Goal: Information Seeking & Learning: Learn about a topic

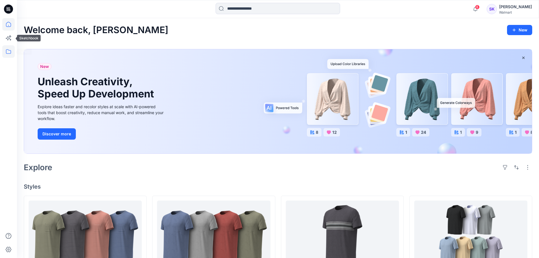
click at [7, 50] on icon at bounding box center [8, 51] width 12 height 12
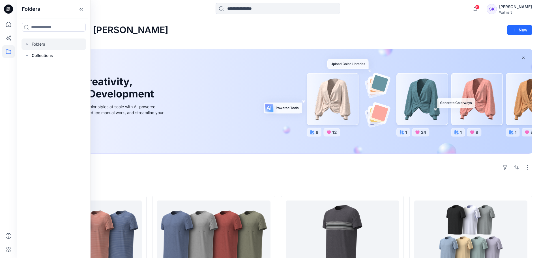
click at [40, 45] on div at bounding box center [54, 43] width 65 height 11
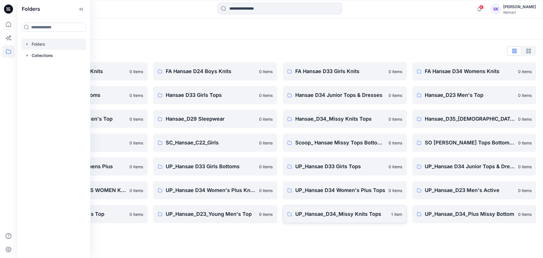
click at [350, 216] on p "UP_Hansae_D34_Missy Knits Tops" at bounding box center [341, 214] width 93 height 8
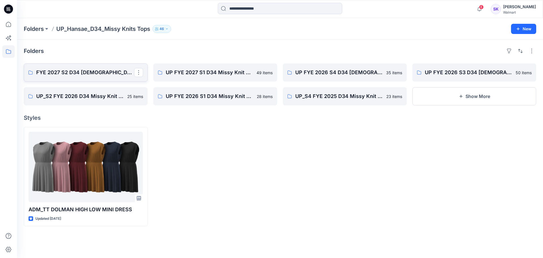
click at [92, 75] on p "FYE 2027 S2 D34 [DEMOGRAPHIC_DATA] Tops - Hansae" at bounding box center [85, 72] width 98 height 8
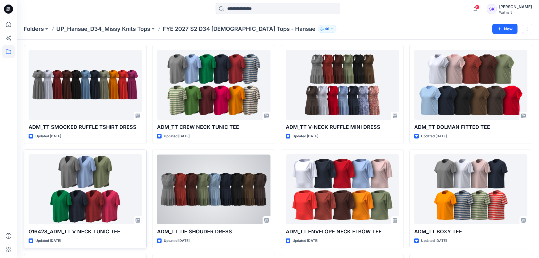
scroll to position [28, 0]
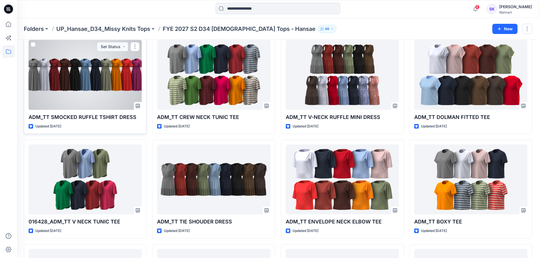
click at [86, 87] on div at bounding box center [85, 75] width 113 height 70
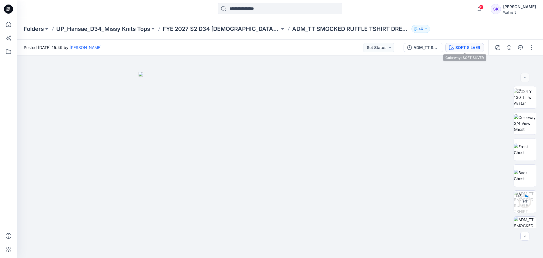
click at [471, 47] on div "SOFT SILVER" at bounding box center [468, 47] width 25 height 6
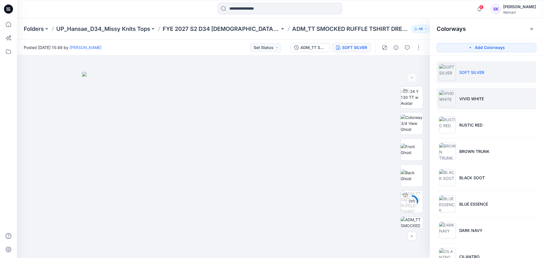
click at [476, 101] on p "VIVID WHITE" at bounding box center [472, 99] width 25 height 6
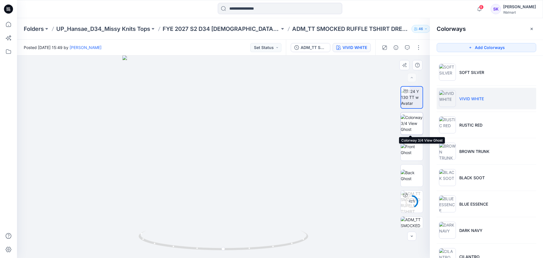
click at [410, 125] on img at bounding box center [412, 123] width 22 height 18
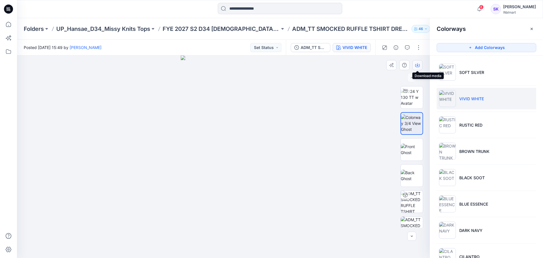
click at [418, 65] on icon "button" at bounding box center [418, 64] width 2 height 3
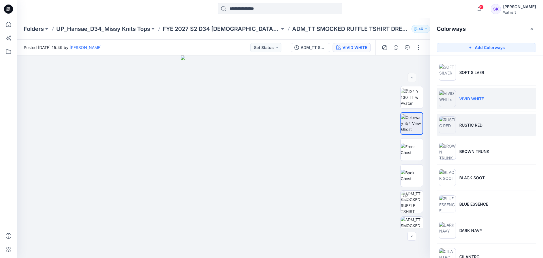
click at [470, 126] on p "RUSTIC RED" at bounding box center [471, 125] width 23 height 6
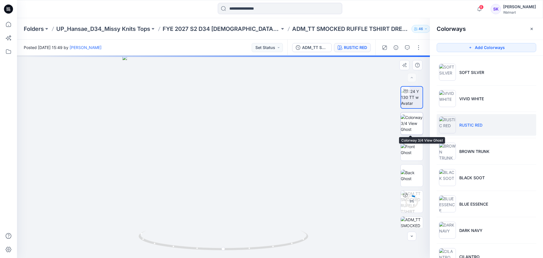
click at [418, 129] on img at bounding box center [412, 123] width 22 height 18
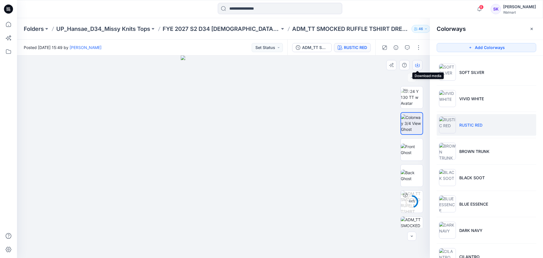
click at [416, 61] on button "button" at bounding box center [418, 65] width 10 height 10
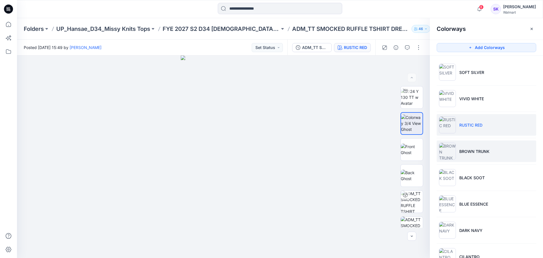
click at [475, 147] on li "BROWN TRUNK" at bounding box center [487, 151] width 100 height 22
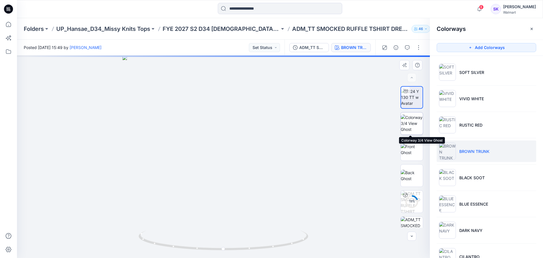
click at [417, 124] on img at bounding box center [412, 123] width 22 height 18
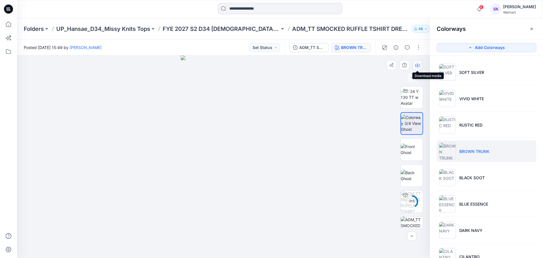
click at [418, 67] on button "button" at bounding box center [418, 65] width 10 height 10
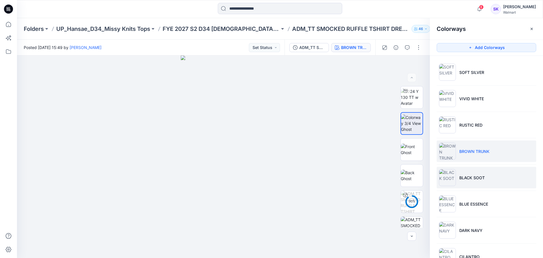
click at [471, 172] on li "BLACK SOOT" at bounding box center [487, 178] width 100 height 22
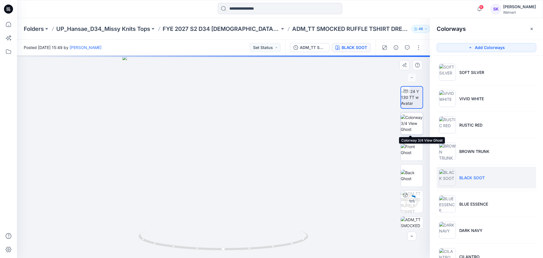
click at [413, 120] on img at bounding box center [412, 123] width 22 height 18
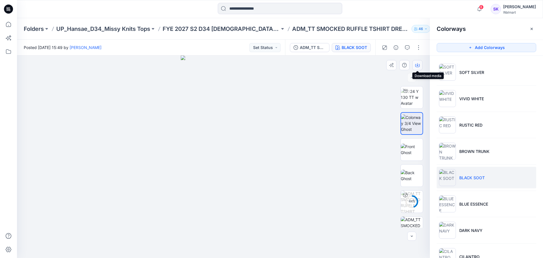
click at [417, 65] on icon "button" at bounding box center [417, 65] width 5 height 5
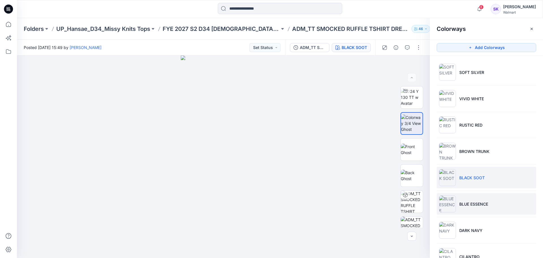
click at [475, 198] on li "BLUE ESSENCE" at bounding box center [487, 204] width 100 height 22
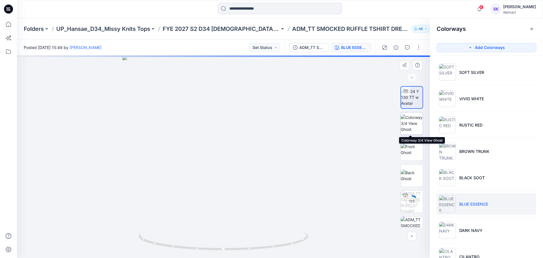
click at [413, 120] on img at bounding box center [412, 123] width 22 height 18
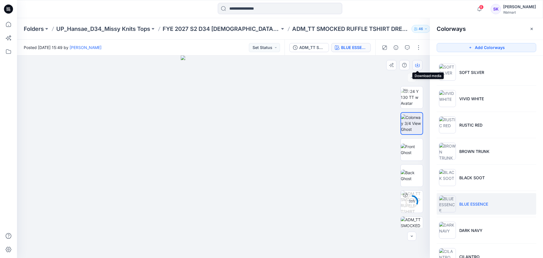
click at [417, 65] on icon "button" at bounding box center [417, 65] width 5 height 5
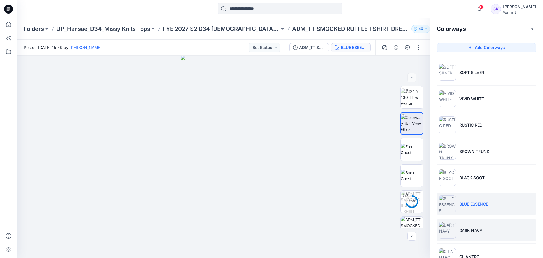
click at [470, 226] on li "DARK NAVY" at bounding box center [487, 230] width 100 height 22
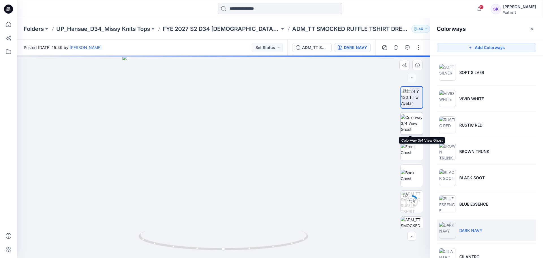
click at [417, 128] on img at bounding box center [412, 123] width 22 height 18
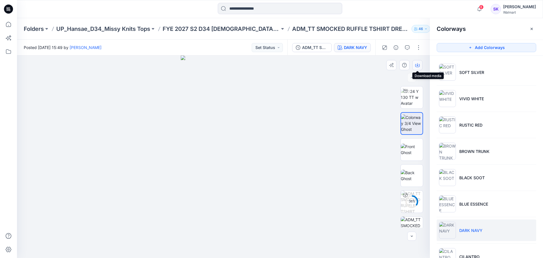
click at [419, 68] on button "button" at bounding box center [418, 65] width 10 height 10
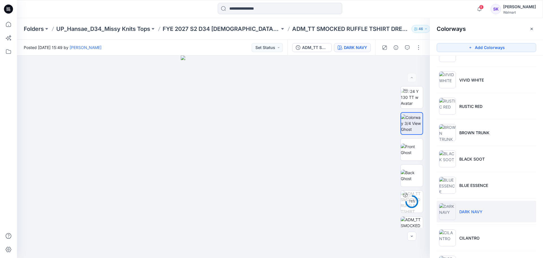
scroll to position [28, 0]
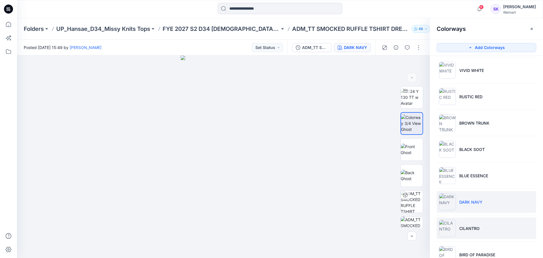
click at [481, 231] on li "CILANTRO" at bounding box center [487, 228] width 100 height 22
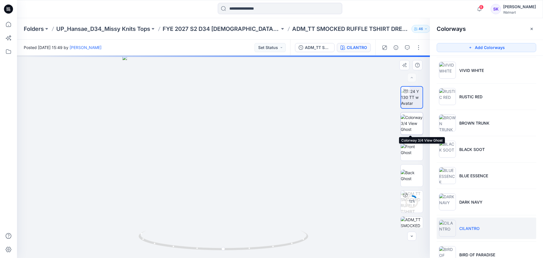
click at [414, 123] on img at bounding box center [412, 123] width 22 height 18
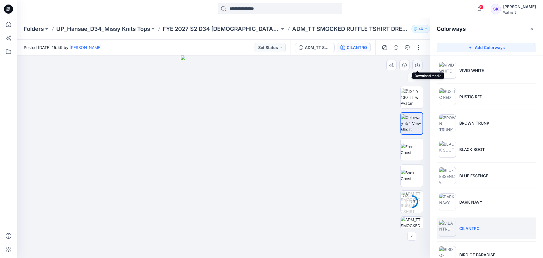
click at [419, 64] on icon "button" at bounding box center [417, 65] width 5 height 3
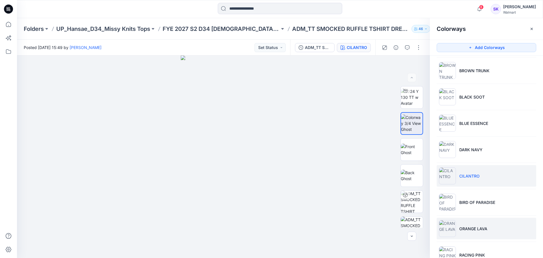
scroll to position [85, 0]
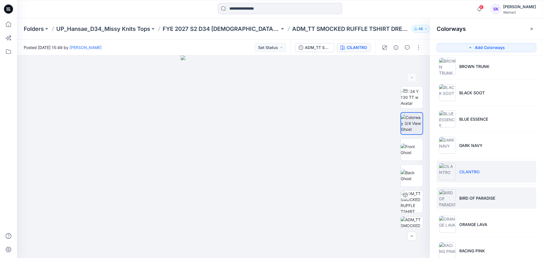
click at [482, 202] on li "BIRD OF PARADISE" at bounding box center [487, 198] width 100 height 22
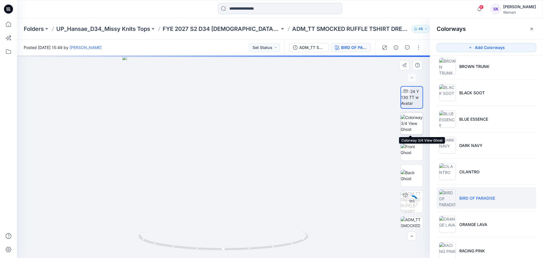
click at [412, 122] on img at bounding box center [412, 123] width 22 height 18
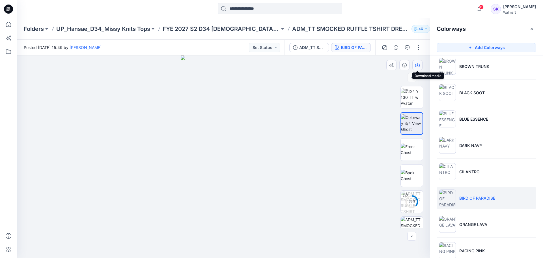
click at [421, 66] on button "button" at bounding box center [418, 65] width 10 height 10
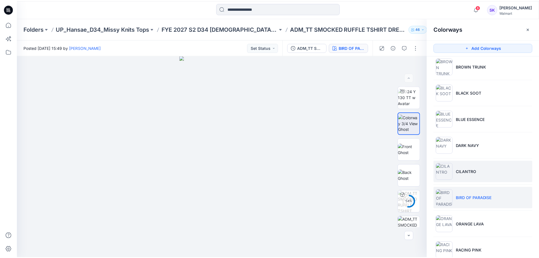
scroll to position [98, 0]
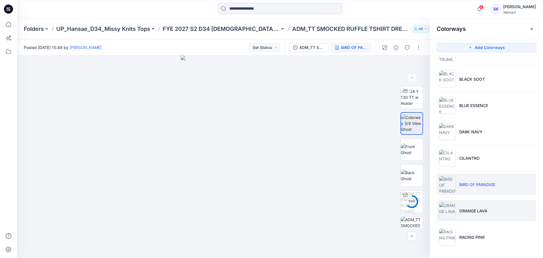
click at [473, 211] on p "ORANGE LAVA" at bounding box center [474, 211] width 28 height 6
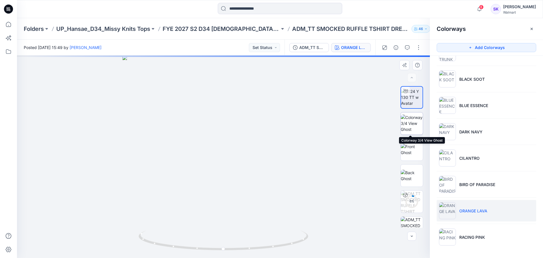
click at [412, 120] on img at bounding box center [412, 123] width 22 height 18
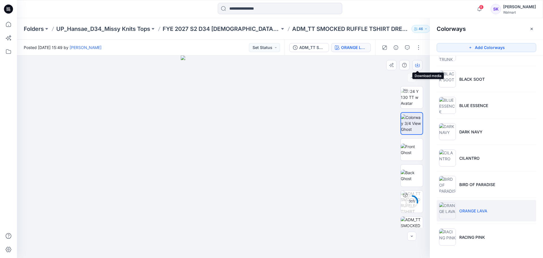
click at [417, 65] on icon "button" at bounding box center [418, 64] width 2 height 3
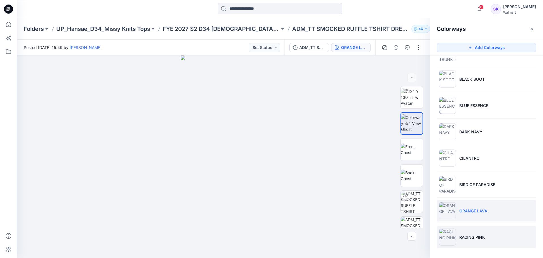
click at [495, 238] on li "RACING PINK" at bounding box center [487, 237] width 100 height 22
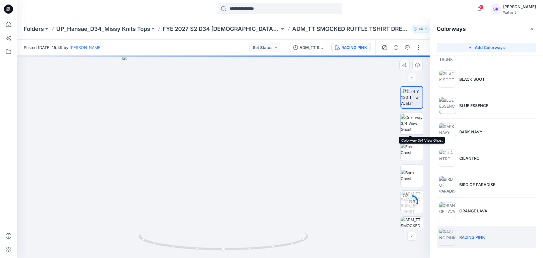
click at [413, 123] on img at bounding box center [412, 123] width 22 height 18
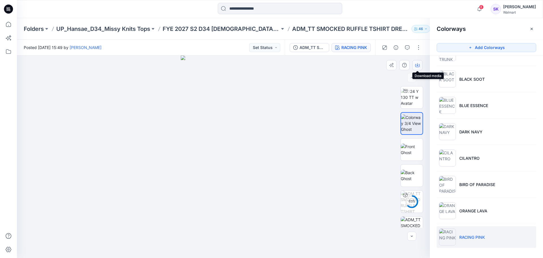
click at [419, 68] on button "button" at bounding box center [418, 65] width 10 height 10
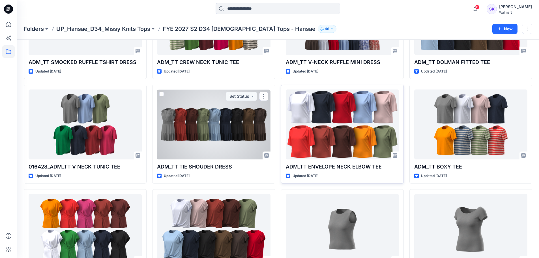
scroll to position [85, 0]
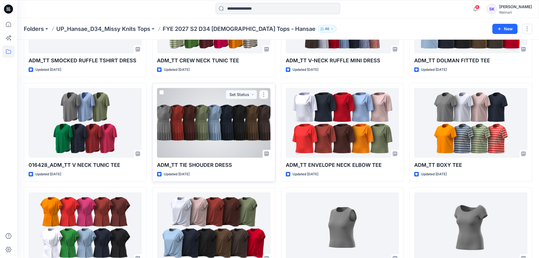
click at [207, 132] on div at bounding box center [213, 123] width 113 height 70
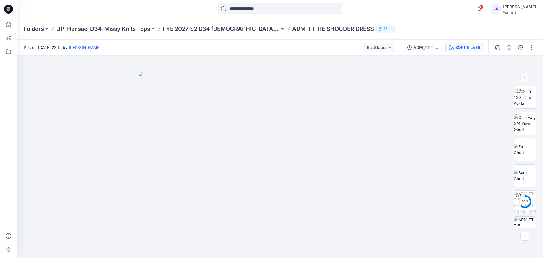
click at [467, 45] on div "SOFT SILVER" at bounding box center [468, 47] width 25 height 6
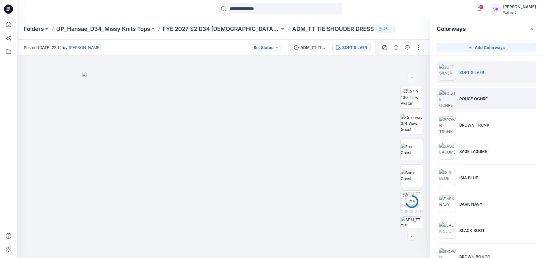
click at [467, 100] on p "ROUGE OCHRE" at bounding box center [474, 99] width 28 height 6
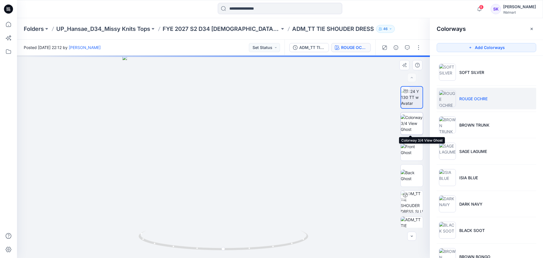
click at [417, 126] on img at bounding box center [412, 123] width 22 height 18
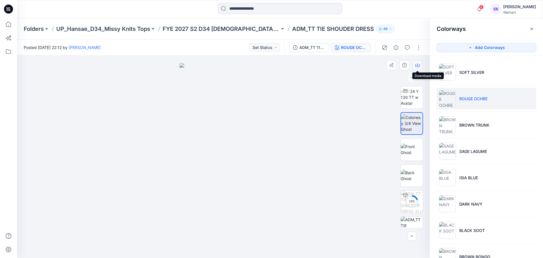
click at [421, 67] on button "button" at bounding box center [418, 65] width 10 height 10
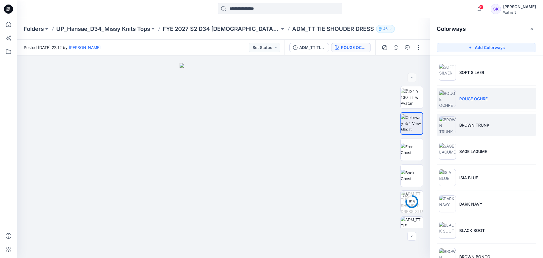
click at [496, 129] on li "BROWN TRUNK" at bounding box center [487, 125] width 100 height 22
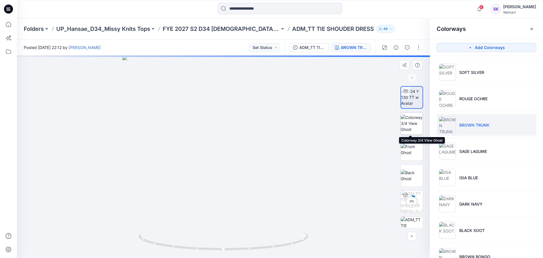
click at [415, 118] on img at bounding box center [412, 123] width 22 height 18
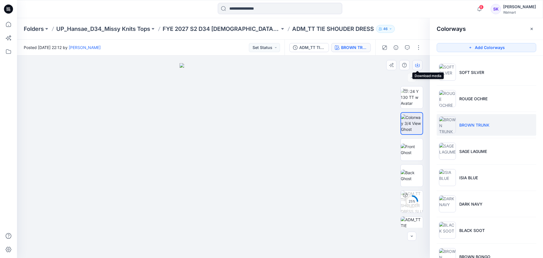
click at [417, 68] on button "button" at bounding box center [418, 65] width 10 height 10
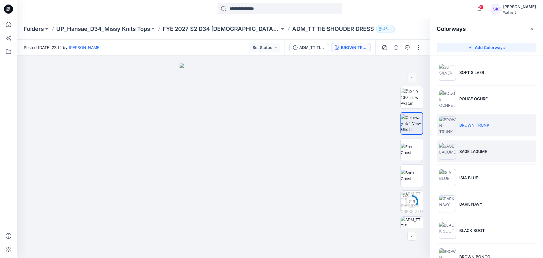
click at [502, 151] on li "SAGE LAGUME" at bounding box center [487, 151] width 100 height 22
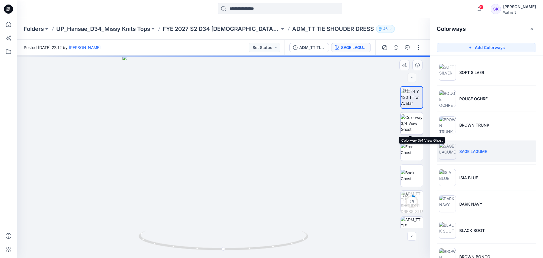
click at [412, 122] on img at bounding box center [412, 123] width 22 height 18
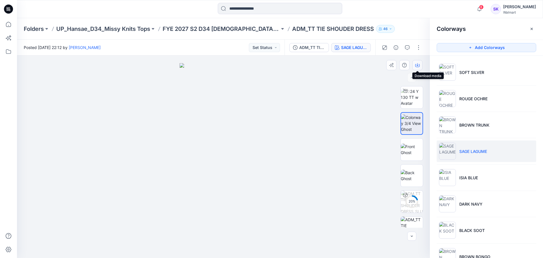
click at [419, 65] on icon "button" at bounding box center [417, 65] width 5 height 5
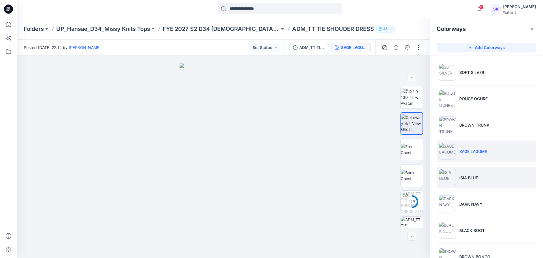
click at [496, 177] on li "ISIA BLUE" at bounding box center [487, 178] width 100 height 22
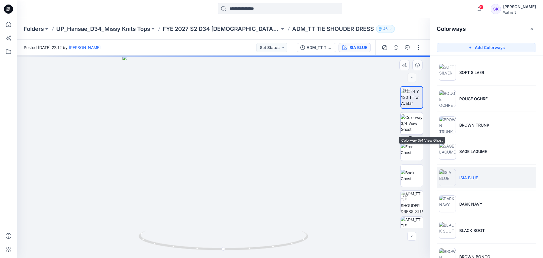
click at [414, 127] on img at bounding box center [412, 123] width 22 height 18
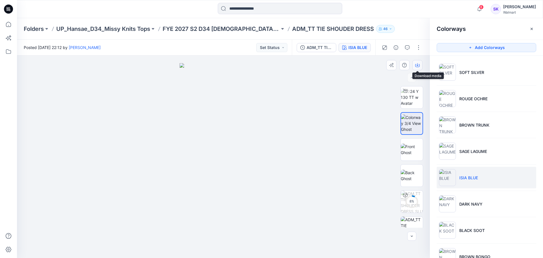
click at [416, 66] on icon "button" at bounding box center [417, 65] width 5 height 5
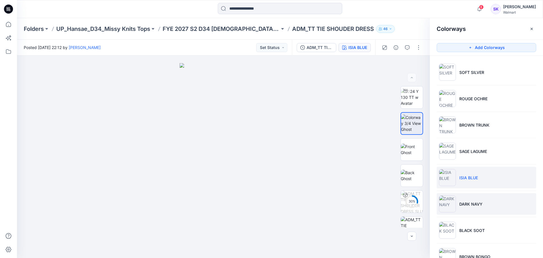
click at [486, 207] on li "DARK NAVY" at bounding box center [487, 204] width 100 height 22
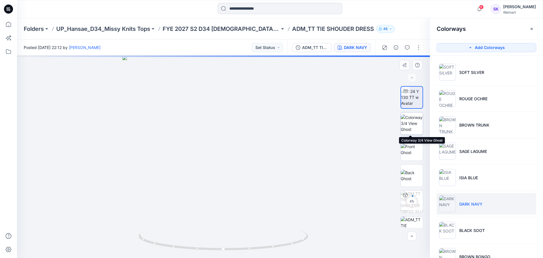
click at [412, 121] on img at bounding box center [412, 123] width 22 height 18
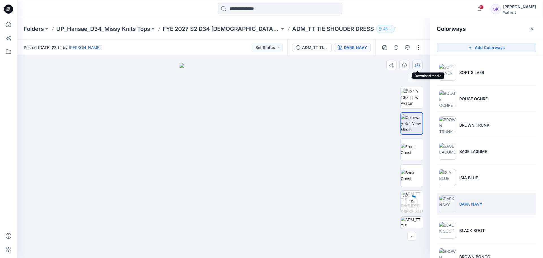
click at [416, 66] on icon "button" at bounding box center [417, 65] width 5 height 5
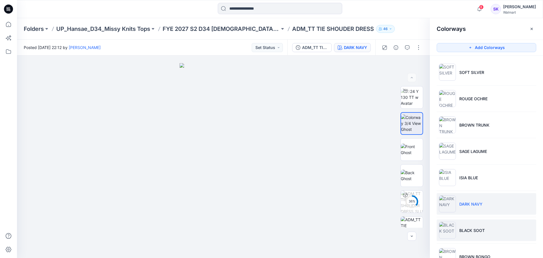
click at [463, 227] on p "BLACK SOOT" at bounding box center [472, 230] width 25 height 6
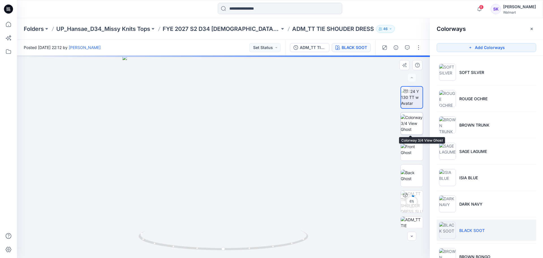
click at [414, 117] on img at bounding box center [412, 123] width 22 height 18
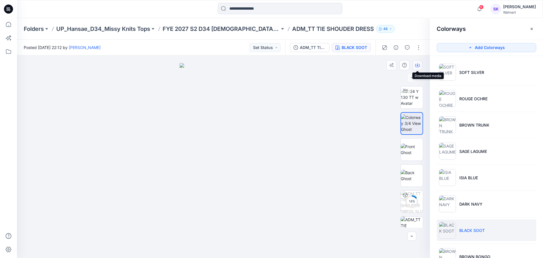
click at [420, 69] on button "button" at bounding box center [418, 65] width 10 height 10
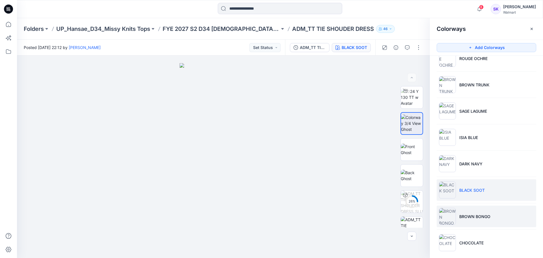
scroll to position [46, 0]
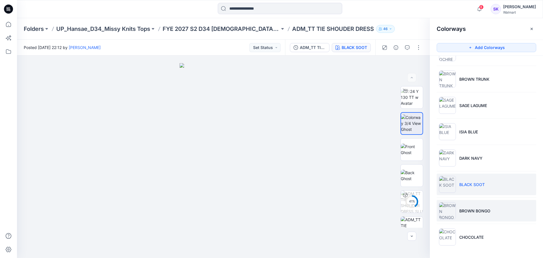
click at [490, 213] on li "BROWN BONGO" at bounding box center [487, 211] width 100 height 22
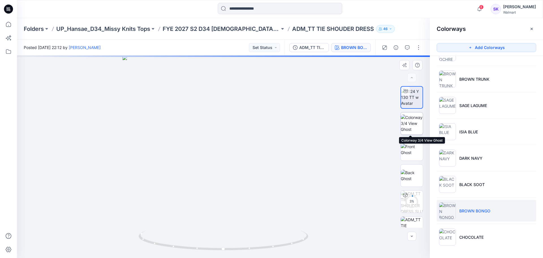
click at [416, 125] on img at bounding box center [412, 123] width 22 height 18
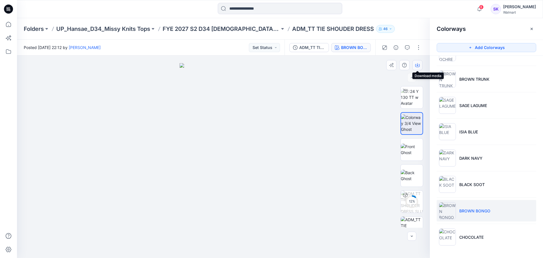
click at [418, 68] on button "button" at bounding box center [418, 65] width 10 height 10
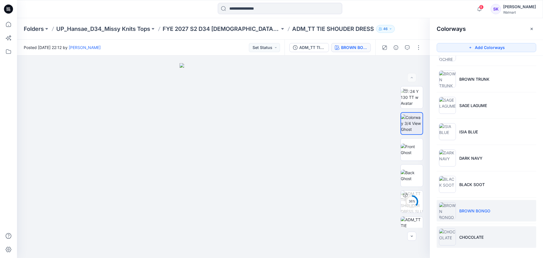
click at [464, 241] on li "CHOCOLATE" at bounding box center [487, 237] width 100 height 22
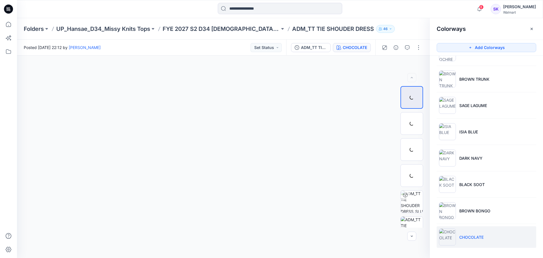
click at [474, 232] on li "CHOCOLATE" at bounding box center [487, 237] width 100 height 22
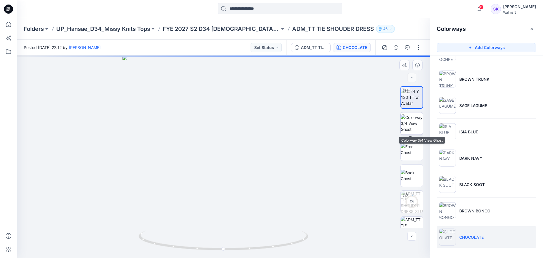
click at [408, 120] on img at bounding box center [412, 123] width 22 height 18
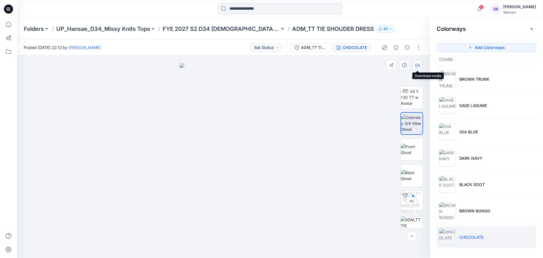
click at [416, 66] on icon "button" at bounding box center [417, 65] width 5 height 5
